Goal: Check status: Check status

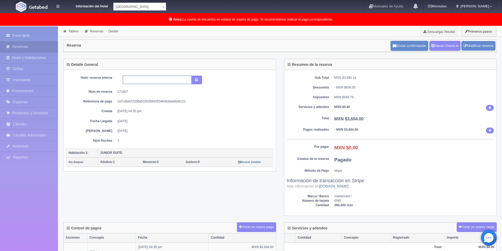
drag, startPoint x: 0, startPoint y: 0, endPoint x: 153, endPoint y: 79, distance: 171.9
click at [149, 81] on input "text" at bounding box center [157, 80] width 69 height 8
type input "9478"
click at [200, 79] on button "submit" at bounding box center [196, 80] width 11 height 9
click at [142, 79] on input "9478" at bounding box center [157, 80] width 69 height 8
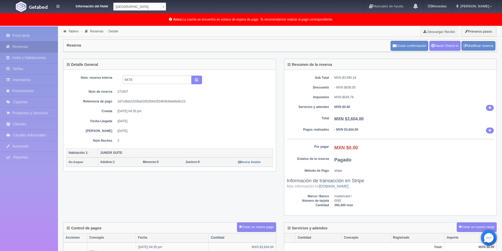
drag, startPoint x: 345, startPoint y: 41, endPoint x: 341, endPoint y: 41, distance: 3.2
click at [344, 41] on div "Reserva Enviar confirmación Hacer Check-In Modificar reserva" at bounding box center [280, 46] width 433 height 12
click at [139, 81] on input "9478" at bounding box center [157, 80] width 69 height 8
click at [25, 37] on link "Front desk" at bounding box center [29, 35] width 58 height 11
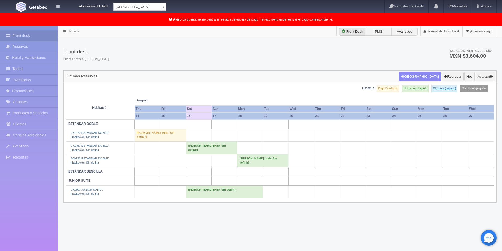
click at [204, 188] on td "[PERSON_NAME] (Hab. Sin definir)" at bounding box center [224, 192] width 77 height 13
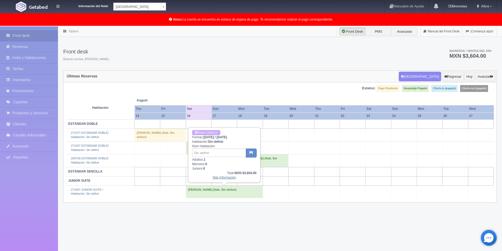
click at [226, 177] on link "Más Información" at bounding box center [224, 178] width 23 height 4
